Goal: Check status: Check status

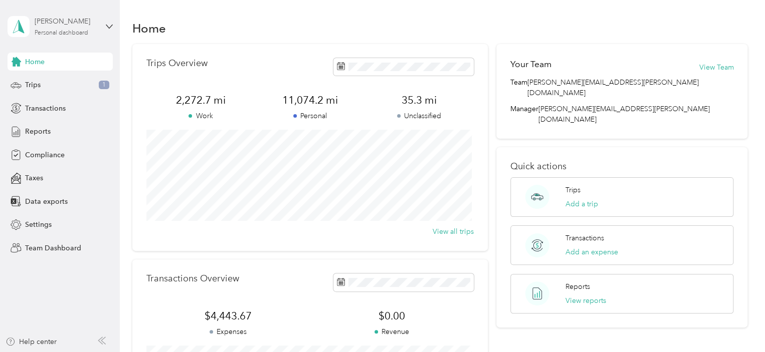
click at [68, 36] on div "Personal dashboard" at bounding box center [62, 33] width 54 height 6
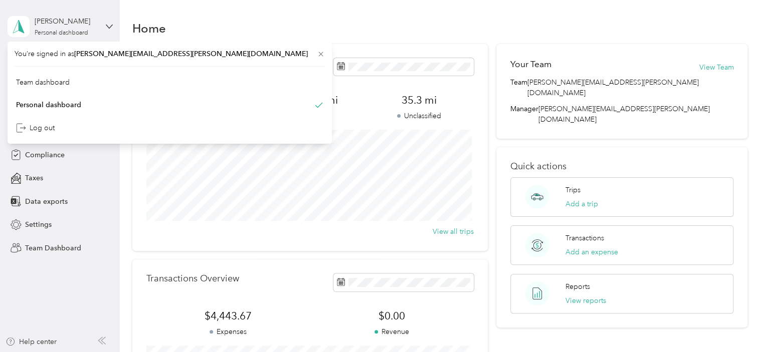
click at [77, 37] on div "[PERSON_NAME] Personal dashboard" at bounding box center [60, 26] width 105 height 35
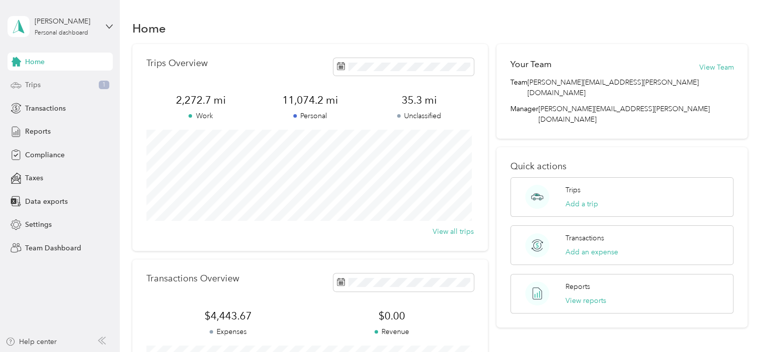
click at [46, 82] on div "Trips 1" at bounding box center [60, 85] width 105 height 18
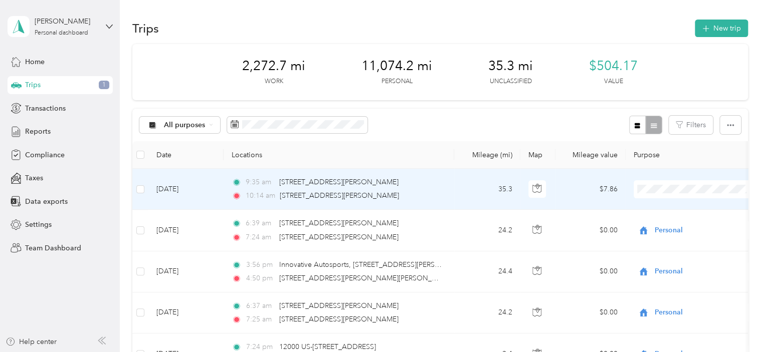
click at [664, 211] on li "Convergint Technologies" at bounding box center [696, 206] width 124 height 18
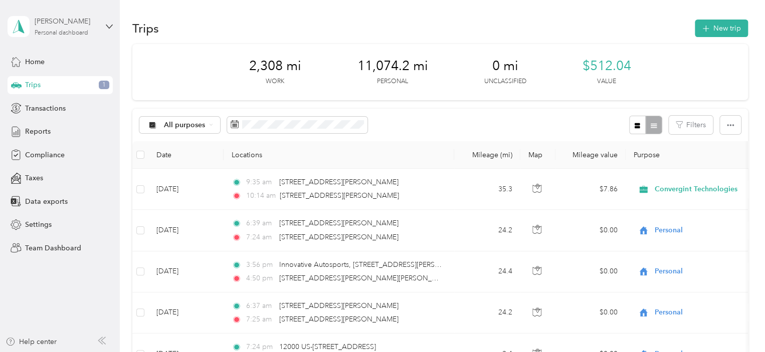
click at [53, 32] on div "Personal dashboard" at bounding box center [62, 33] width 54 height 6
click at [65, 82] on div "Team dashboard" at bounding box center [43, 81] width 54 height 11
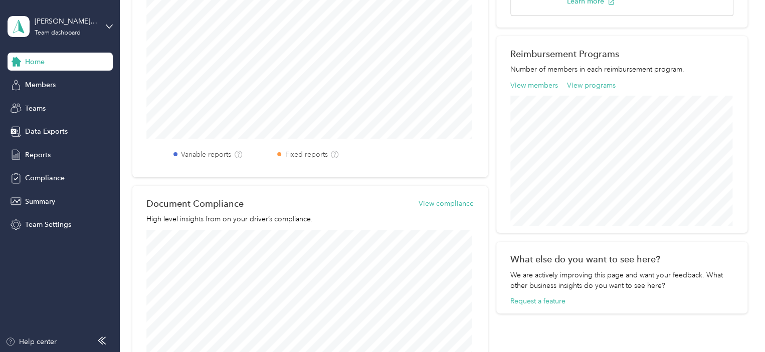
scroll to position [301, 0]
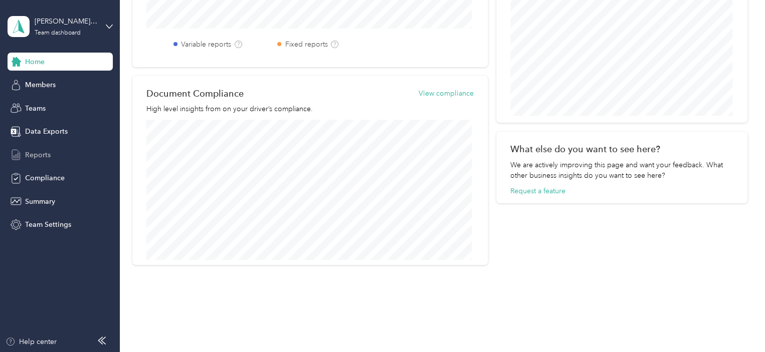
click at [40, 153] on span "Reports" at bounding box center [38, 155] width 26 height 11
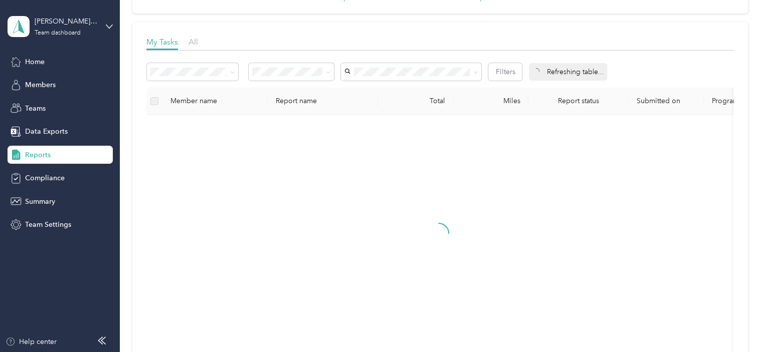
scroll to position [200, 0]
